Goal: Task Accomplishment & Management: Manage account settings

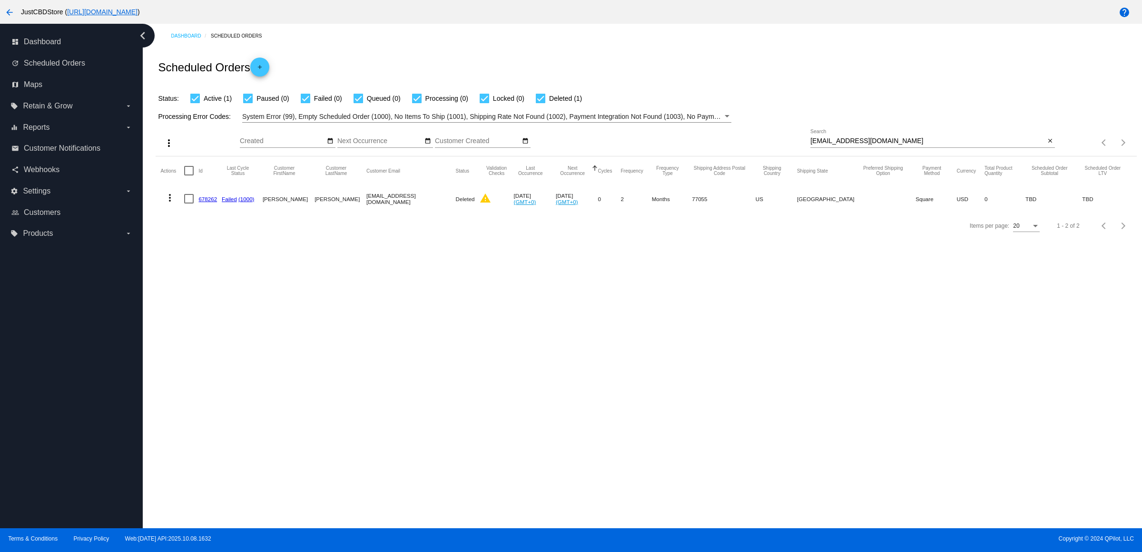
click at [1045, 147] on button "close" at bounding box center [1050, 142] width 10 height 10
drag, startPoint x: 0, startPoint y: 0, endPoint x: 1044, endPoint y: 151, distance: 1055.0
click at [1044, 145] on input "Search" at bounding box center [932, 141] width 244 height 8
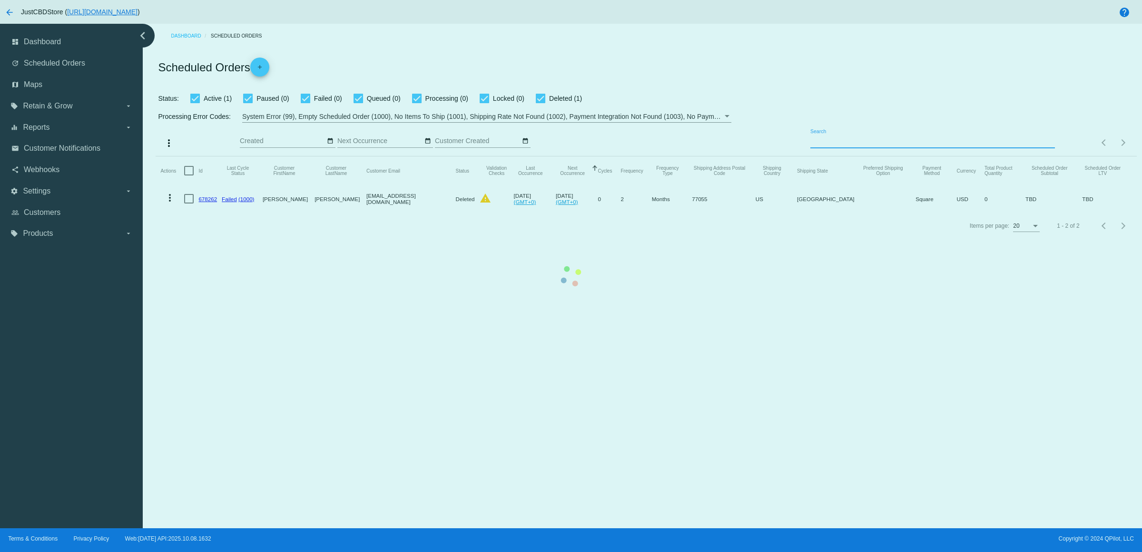
paste input "[EMAIL_ADDRESS][DOMAIN_NAME]"
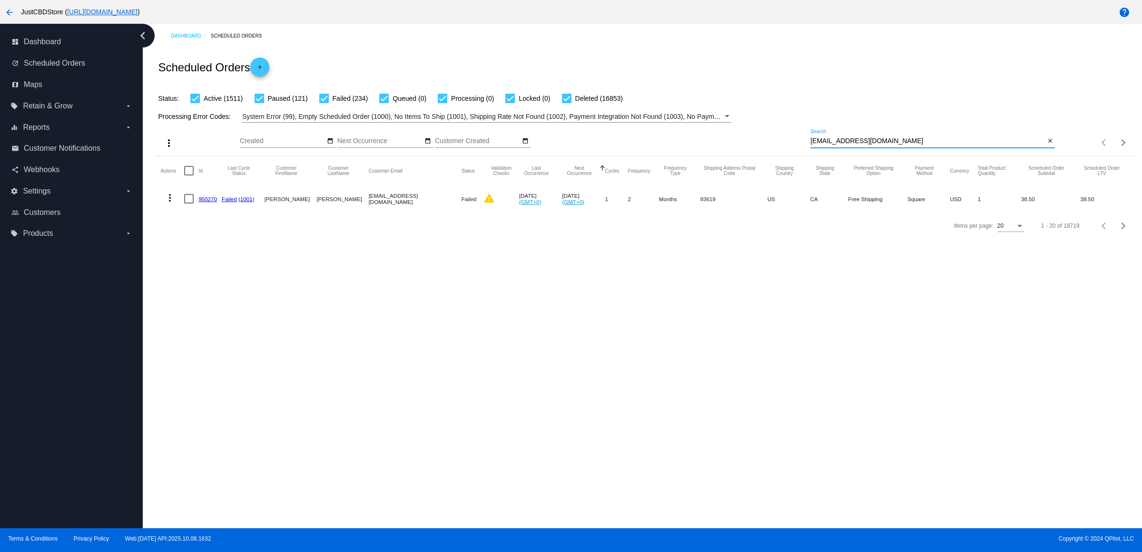
type input "[EMAIL_ADDRESS][DOMAIN_NAME]"
click at [207, 202] on link "950270" at bounding box center [207, 199] width 19 height 6
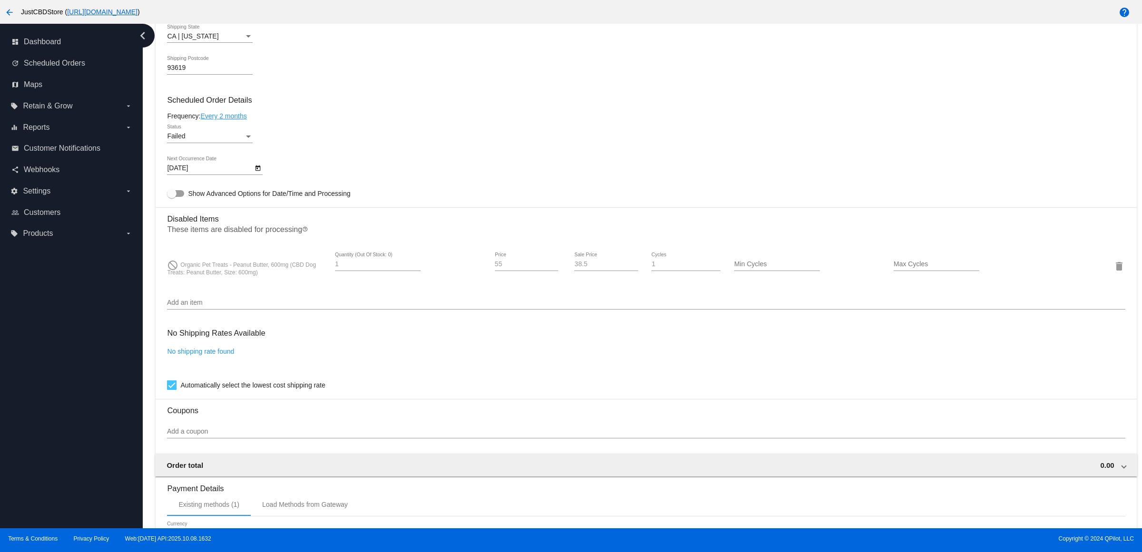
scroll to position [731, 0]
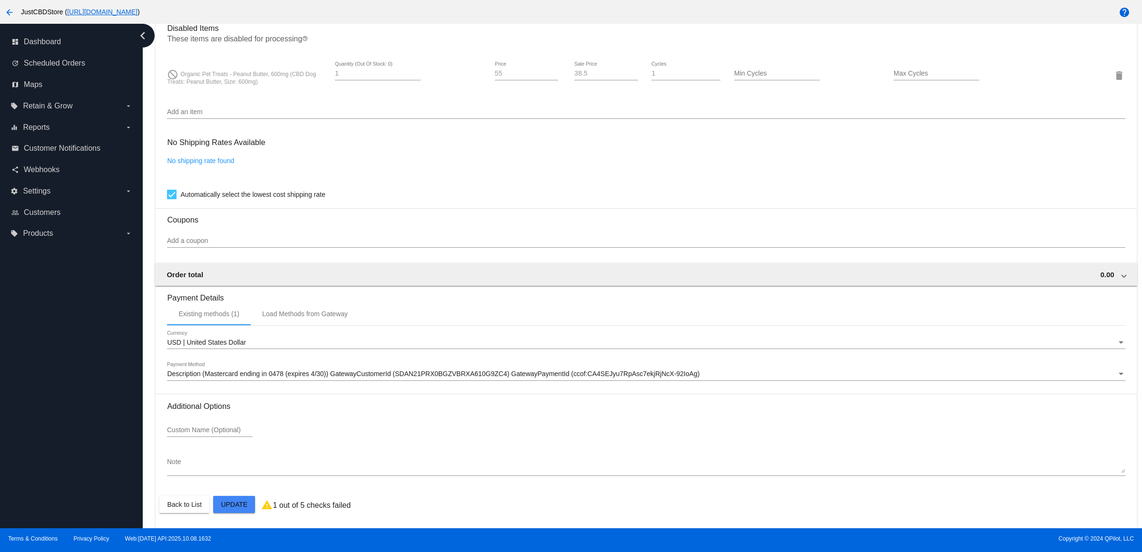
click at [288, 115] on input "Add an item" at bounding box center [646, 112] width 958 height 8
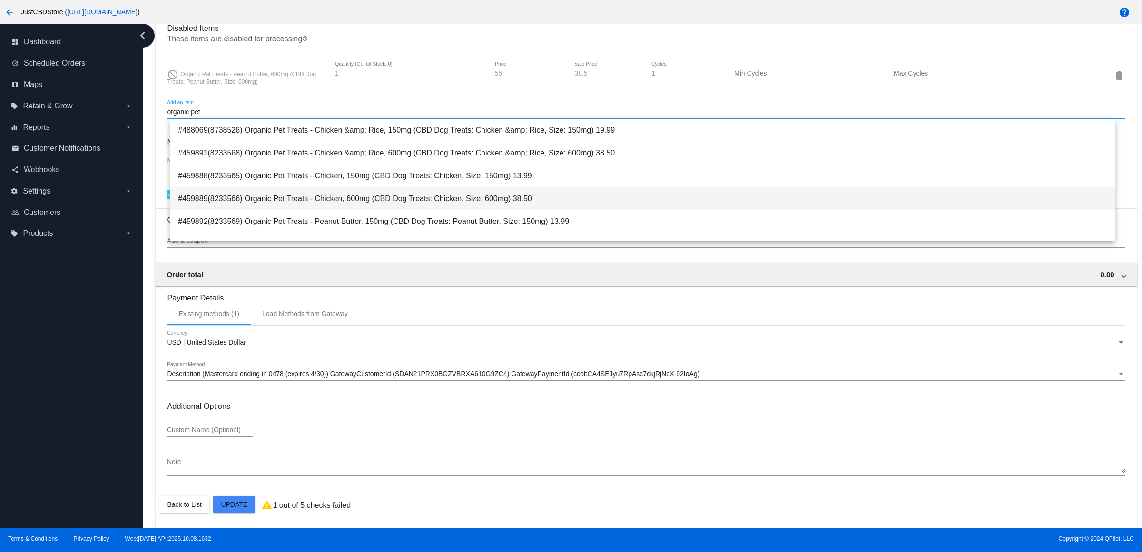
type input "organic pet"
click at [402, 201] on span "#459889(8233566) Organic Pet Treats - Chicken, 600mg (CBD Dog Treats: Chicken, …" at bounding box center [642, 198] width 929 height 23
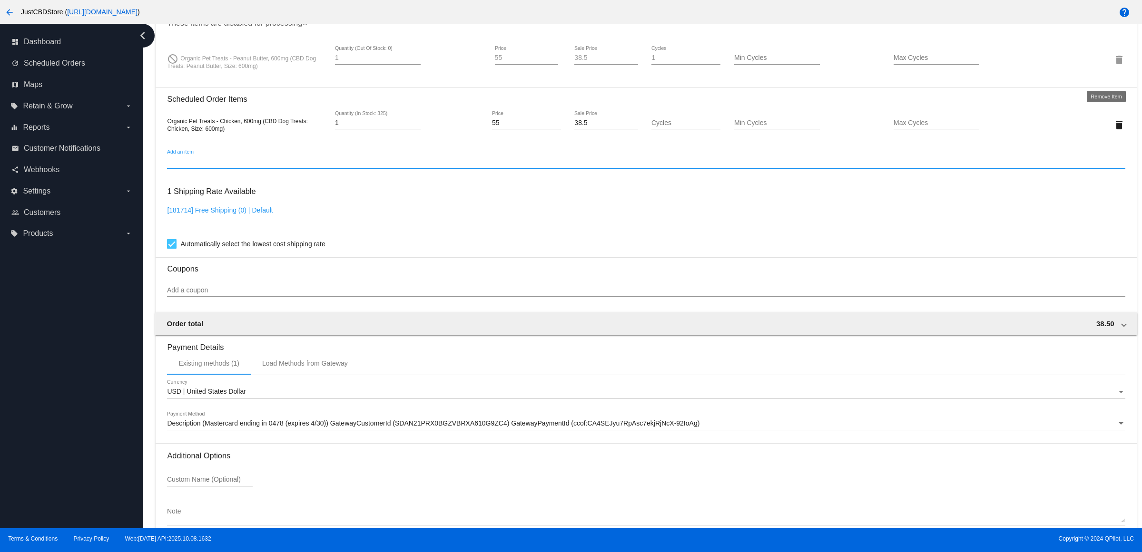
click at [1113, 66] on mat-icon "delete" at bounding box center [1118, 59] width 11 height 11
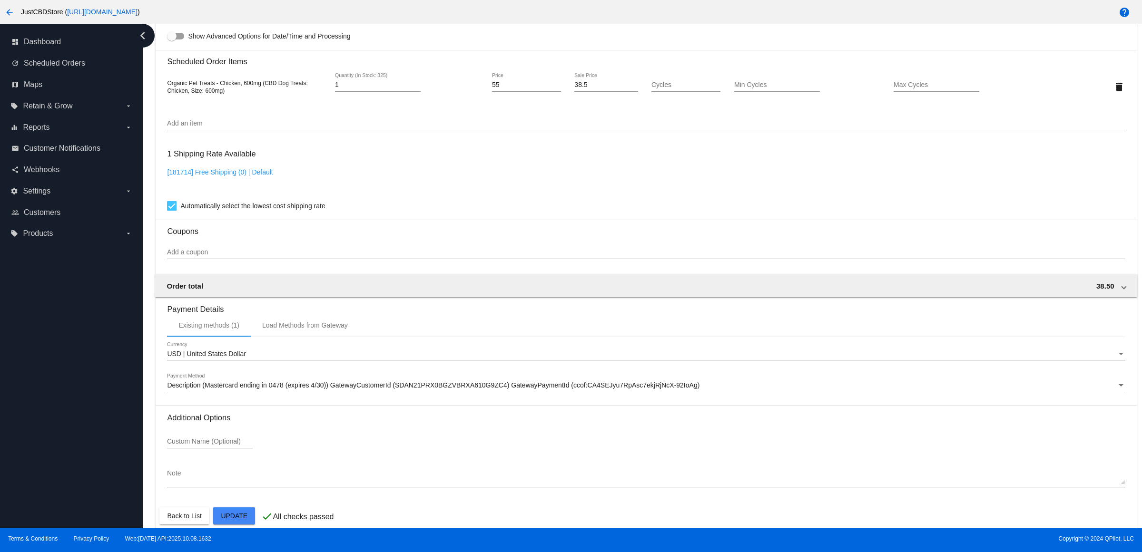
scroll to position [704, 0]
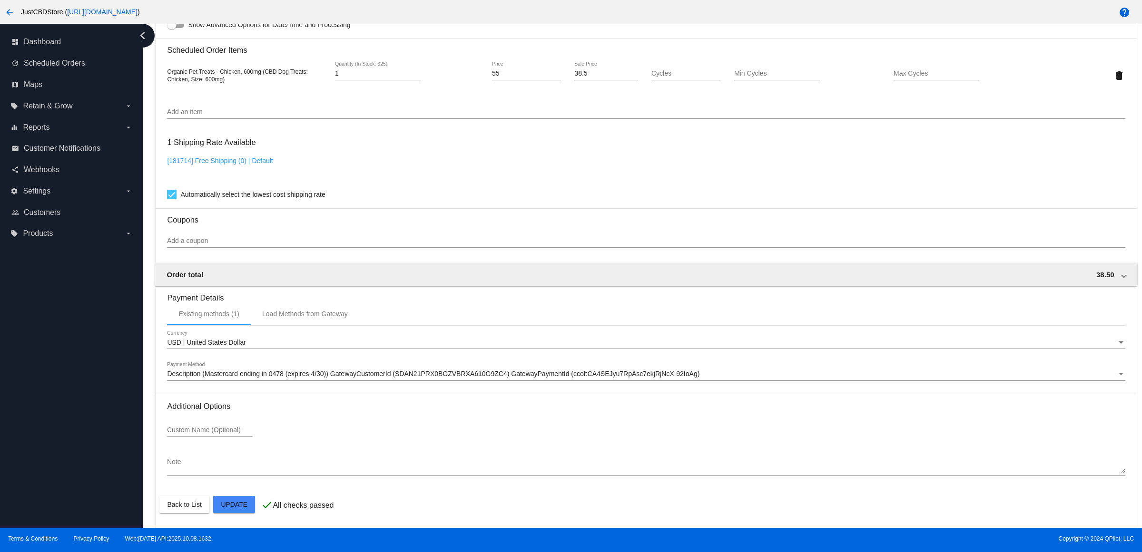
click at [235, 500] on mat-card "Customer 6437451: [PERSON_NAME] [EMAIL_ADDRESS][DOMAIN_NAME] Customer Shipping …" at bounding box center [646, 52] width 980 height 951
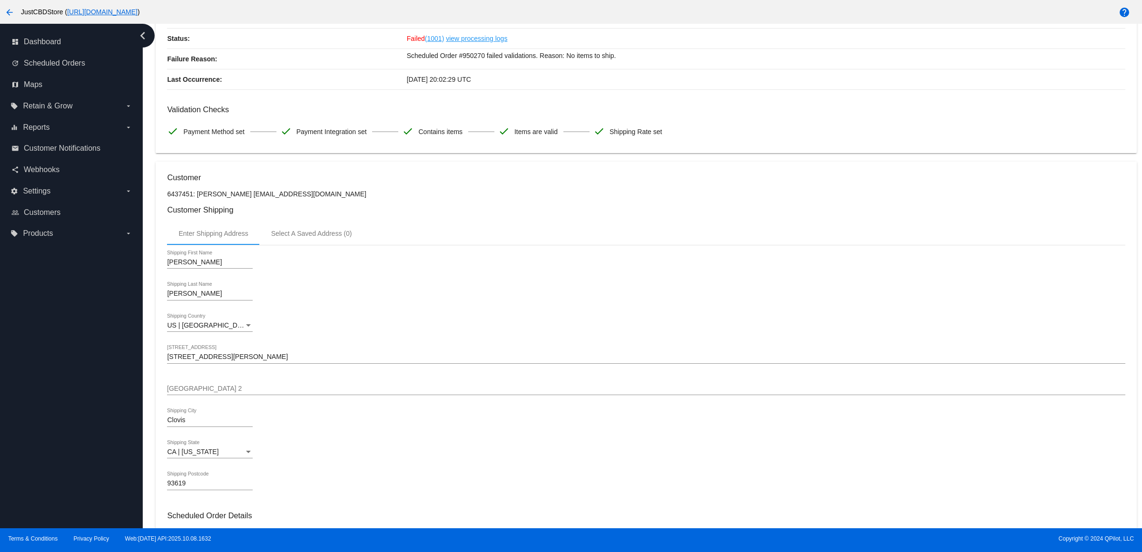
scroll to position [0, 0]
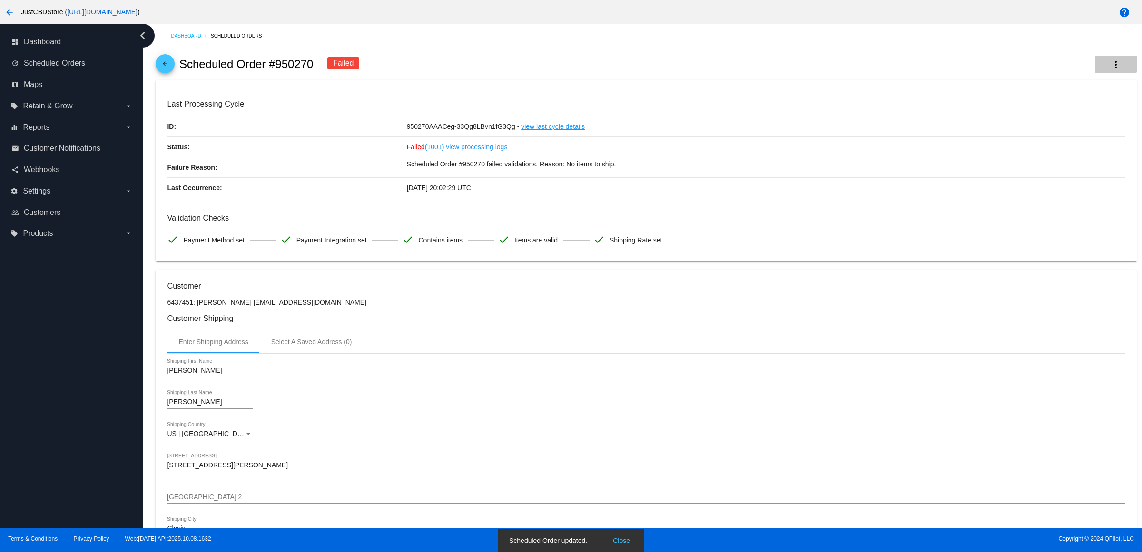
click at [1110, 67] on mat-icon "more_vert" at bounding box center [1115, 64] width 11 height 11
click at [1076, 143] on button "play_arrow Activate" at bounding box center [1059, 142] width 133 height 23
click at [1110, 68] on mat-icon "more_vert" at bounding box center [1115, 64] width 11 height 11
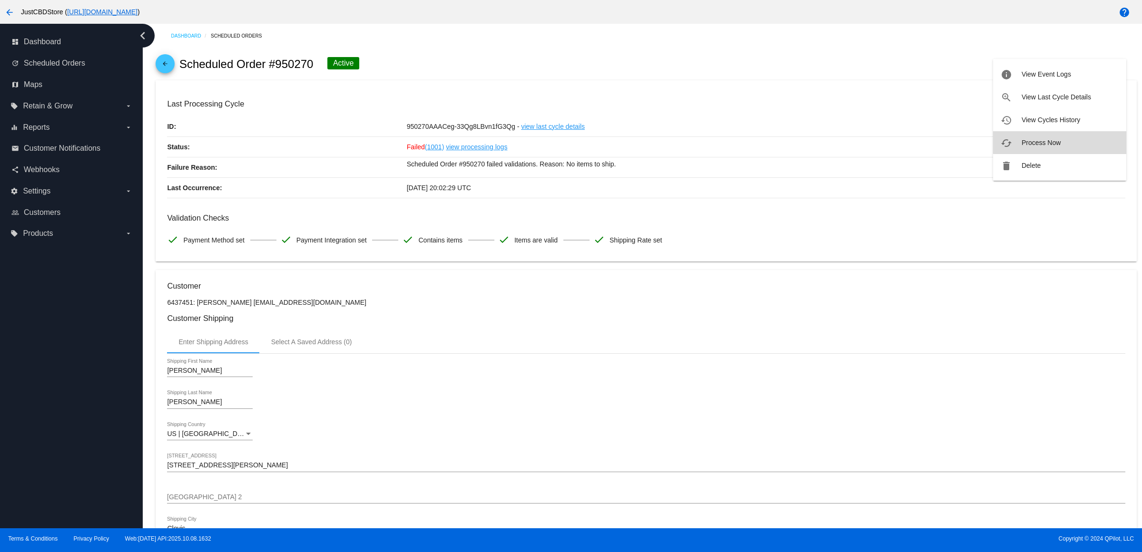
click at [1065, 139] on button "cached Process Now" at bounding box center [1059, 142] width 133 height 23
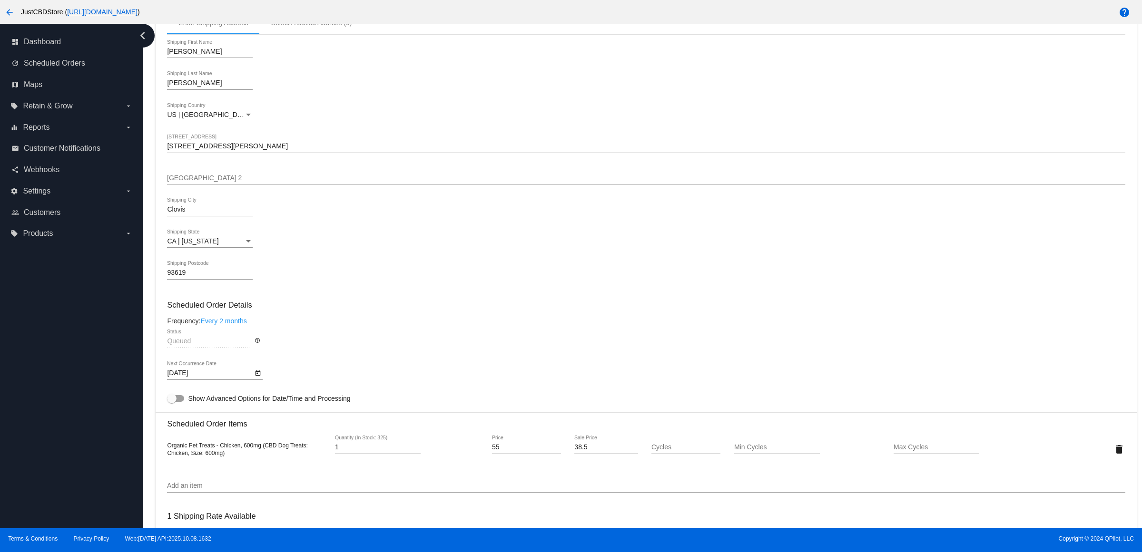
scroll to position [476, 0]
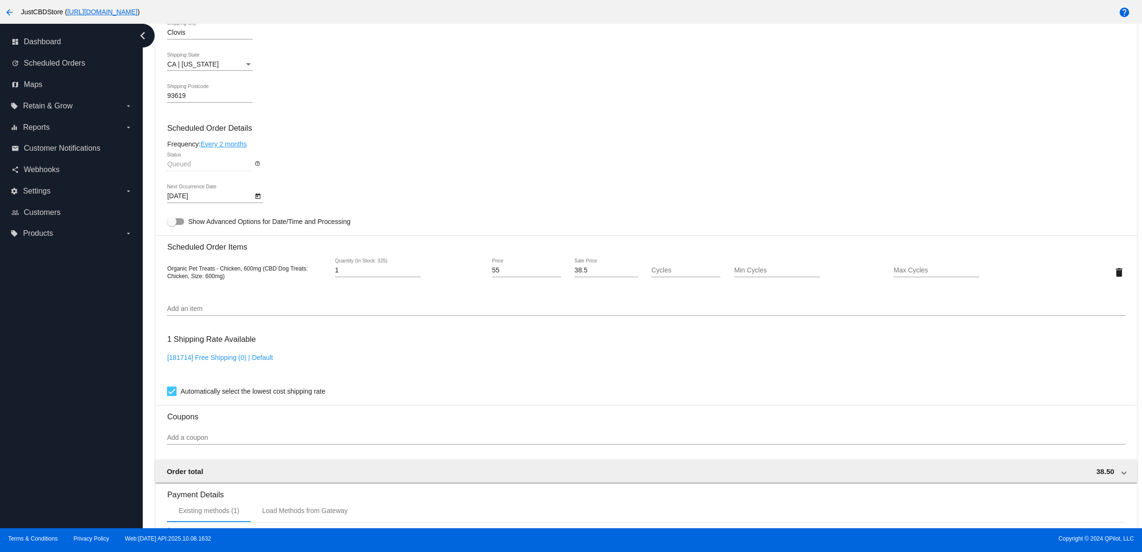
click at [421, 78] on div "CA | [US_STATE] Shipping State" at bounding box center [646, 65] width 958 height 27
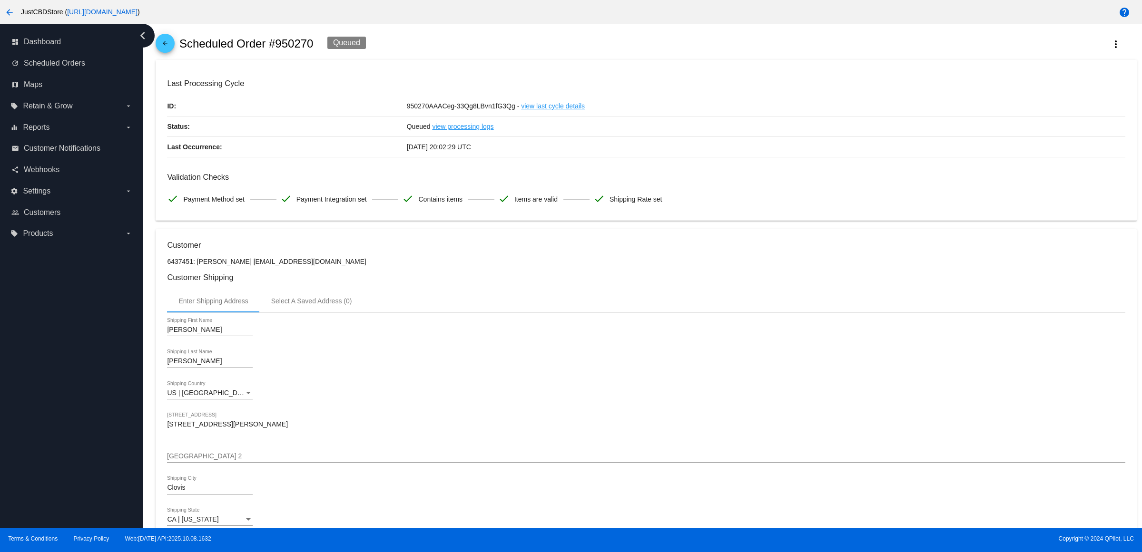
scroll to position [0, 0]
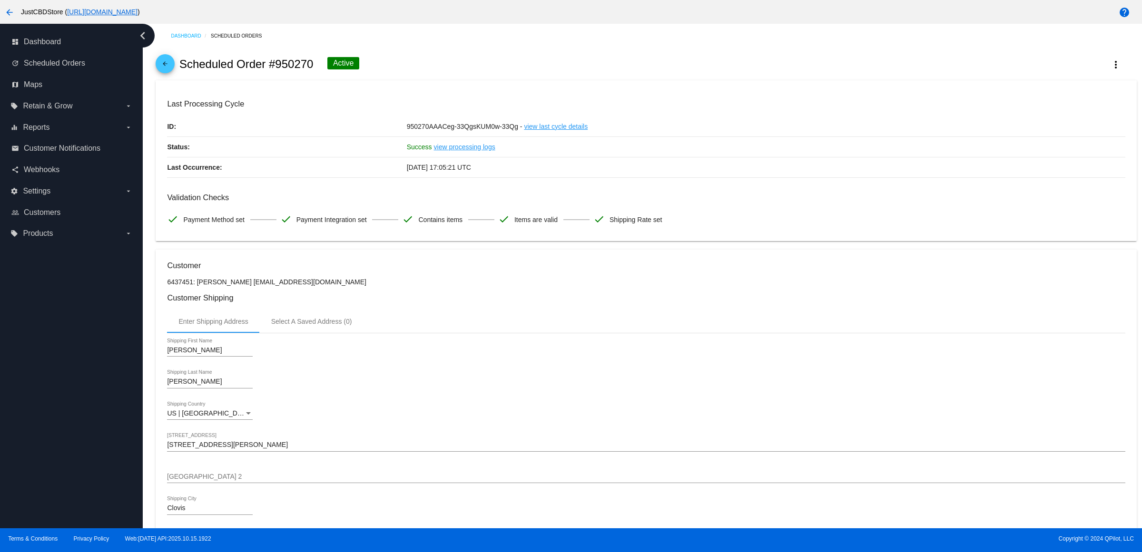
click at [160, 73] on link "arrow_back" at bounding box center [165, 63] width 19 height 19
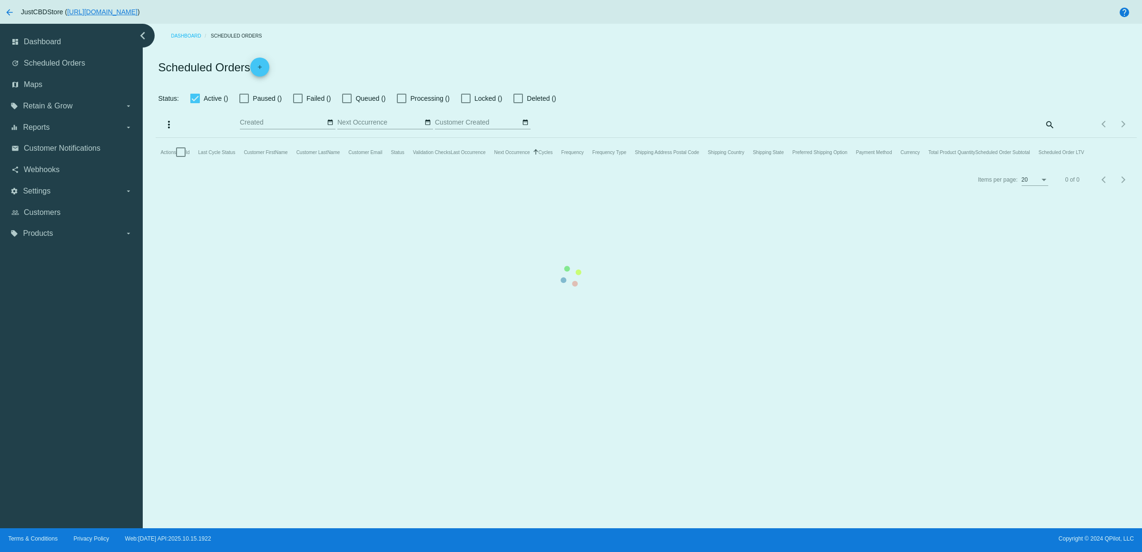
checkbox input "true"
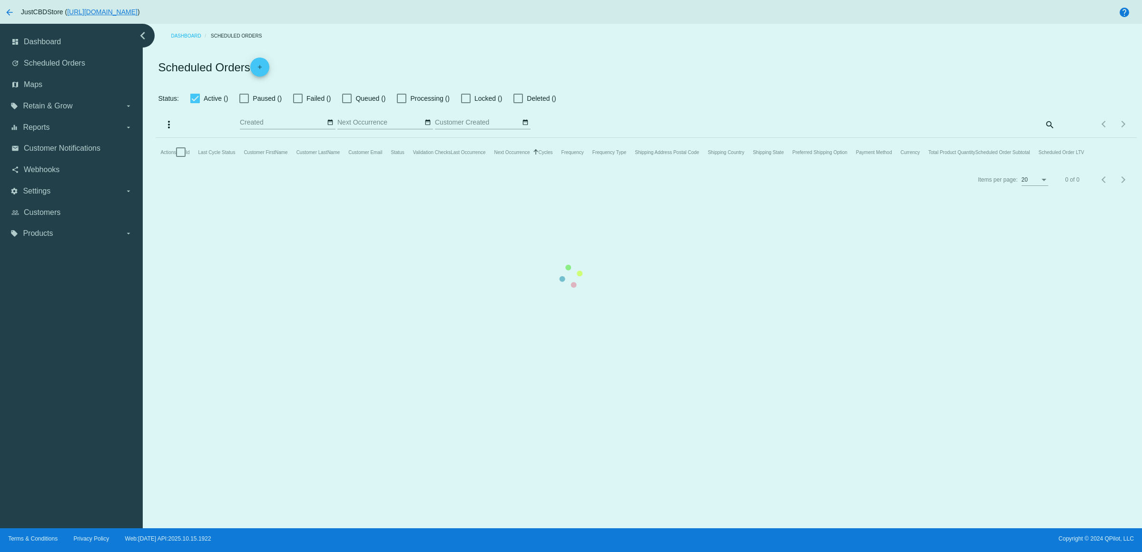
checkbox input "true"
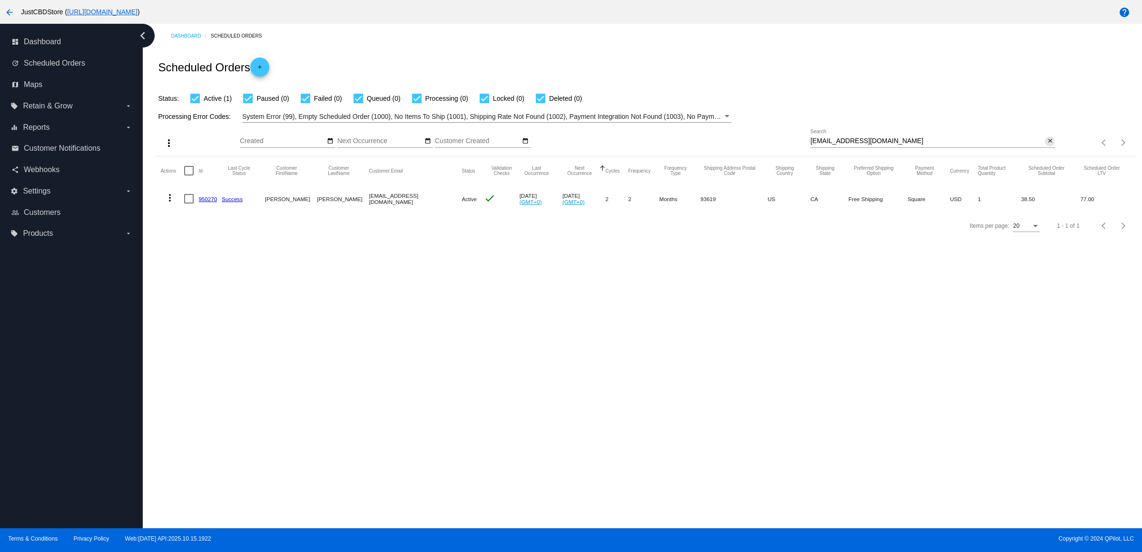
click at [1047, 145] on mat-icon "close" at bounding box center [1049, 141] width 7 height 8
click at [1047, 145] on input "Search" at bounding box center [932, 141] width 244 height 8
paste input "npauro@yahoo.com"
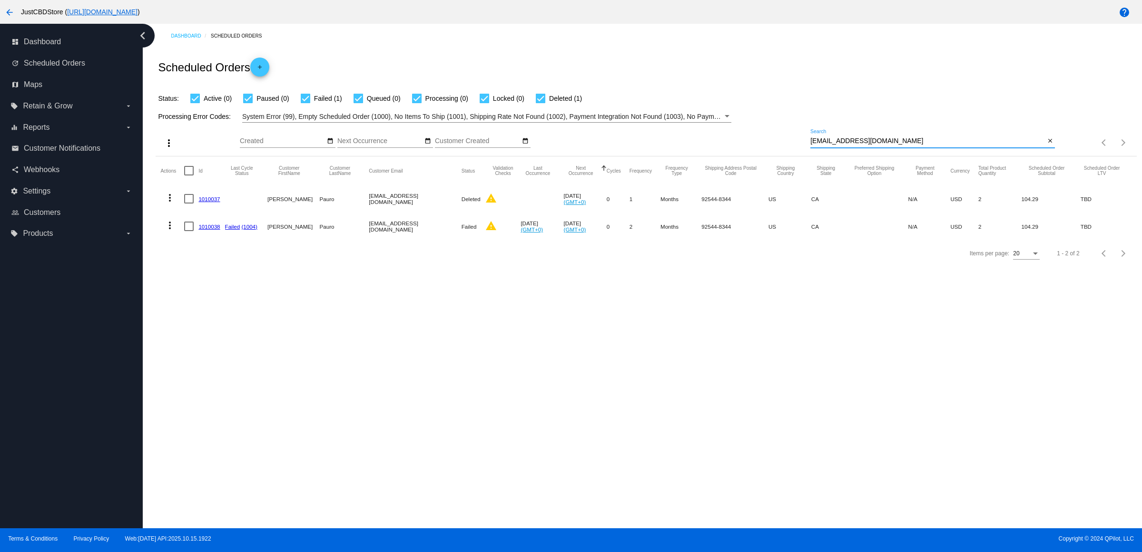
type input "npauro@yahoo.com"
click at [210, 230] on link "1010038" at bounding box center [208, 227] width 21 height 6
